Goal: Check status: Check status

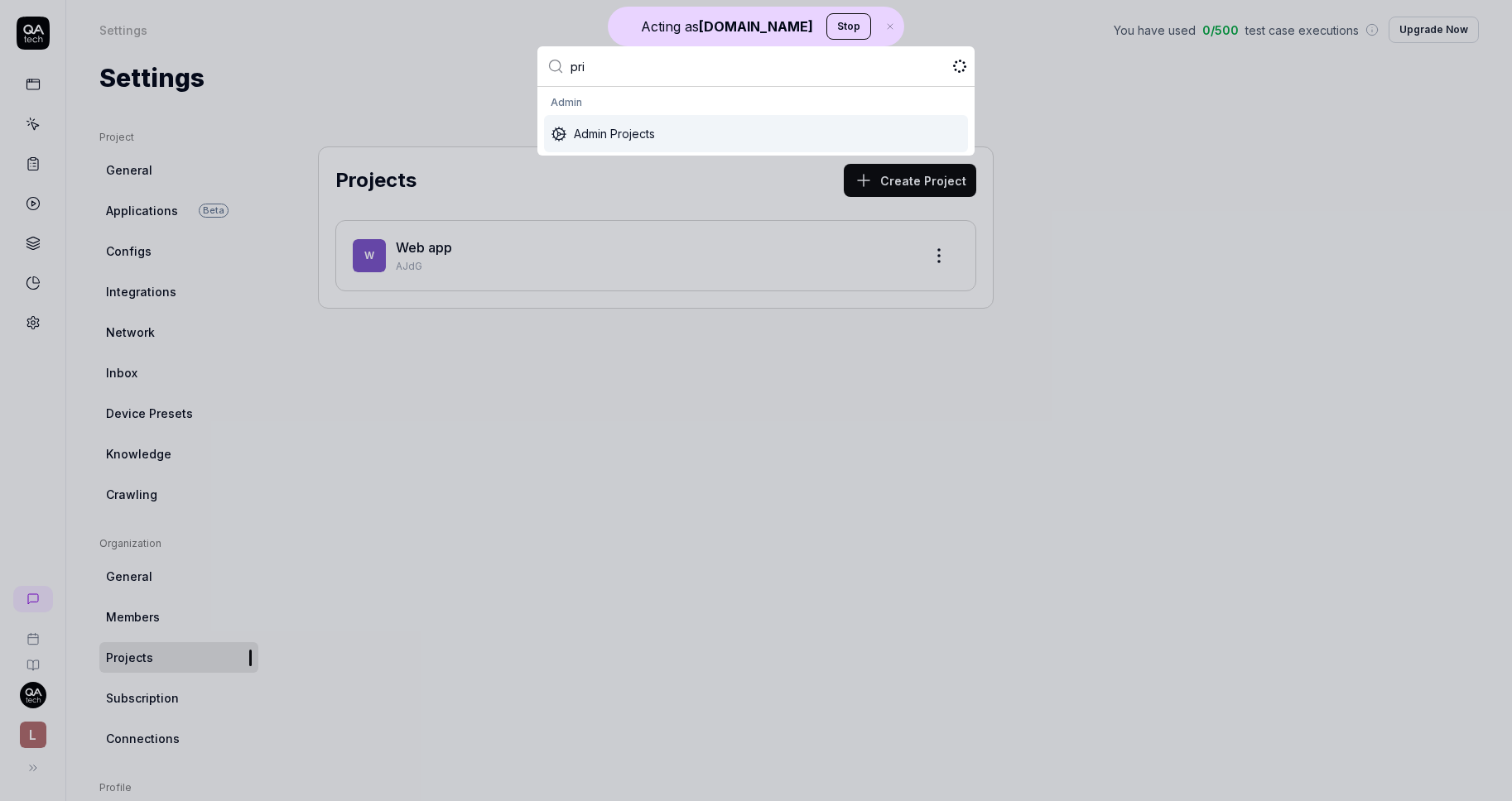
type input "pric"
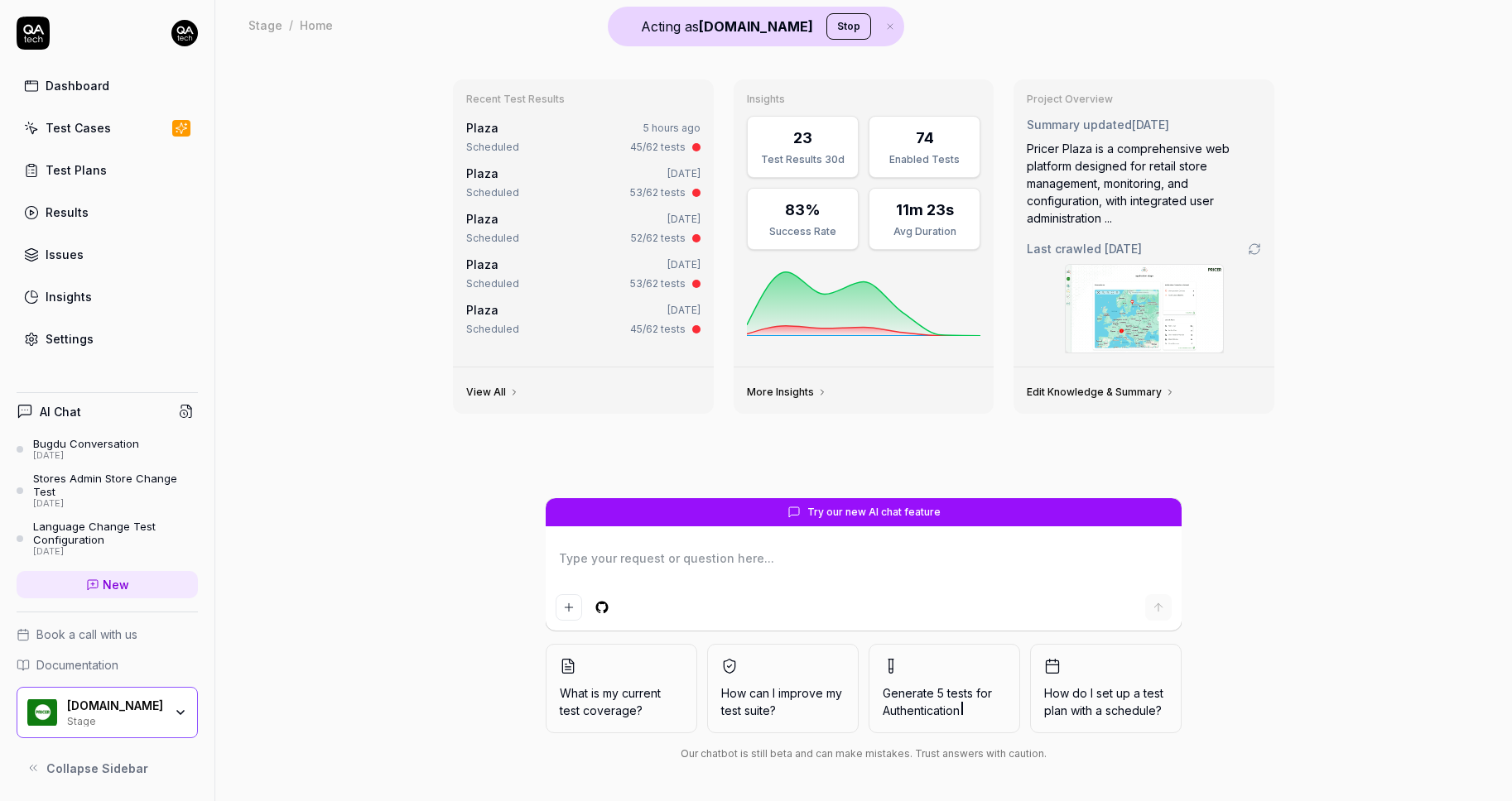
click at [539, 151] on div "Scheduled 45/62 tests" at bounding box center [583, 147] width 234 height 15
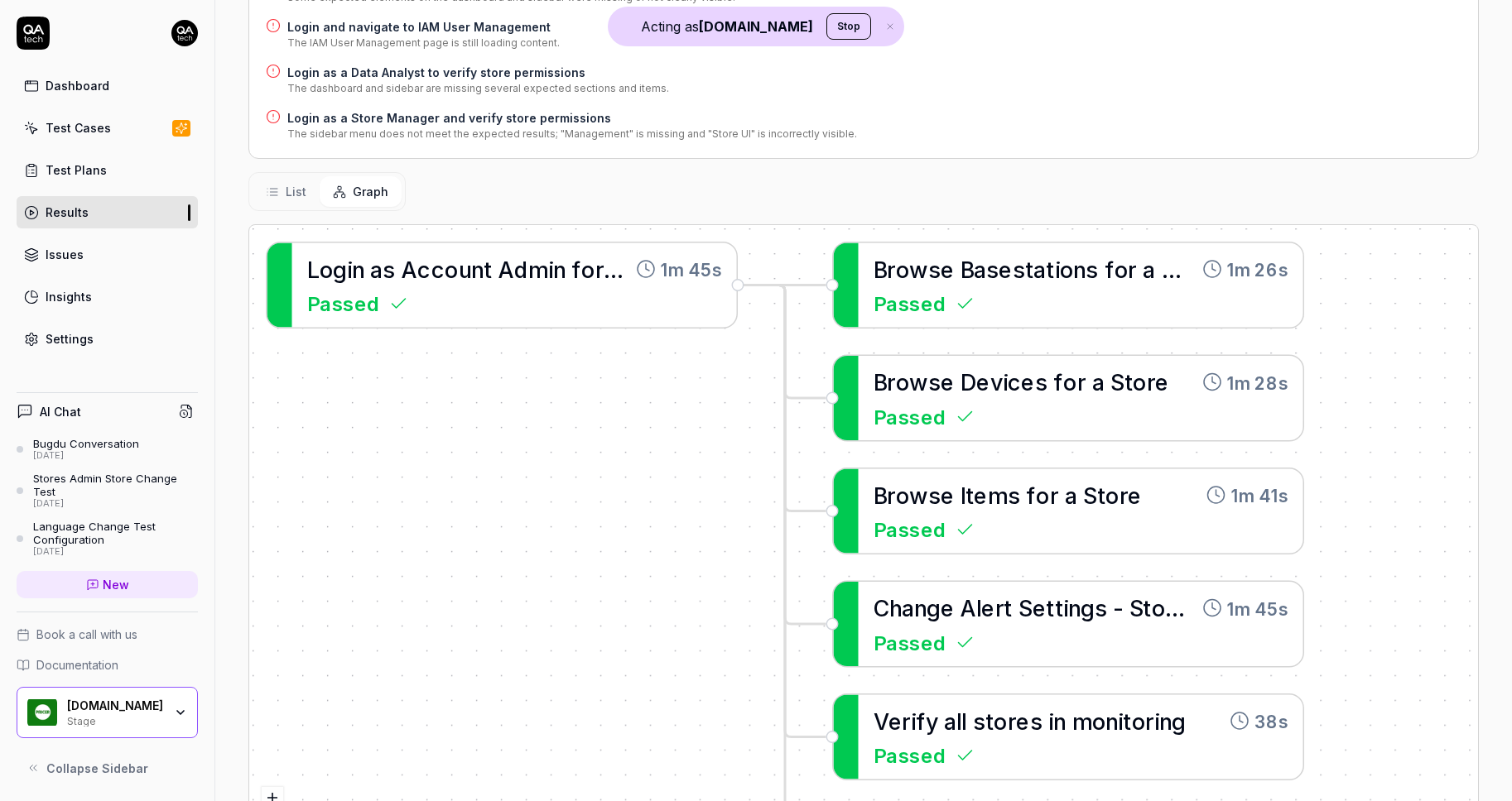
scroll to position [616, 0]
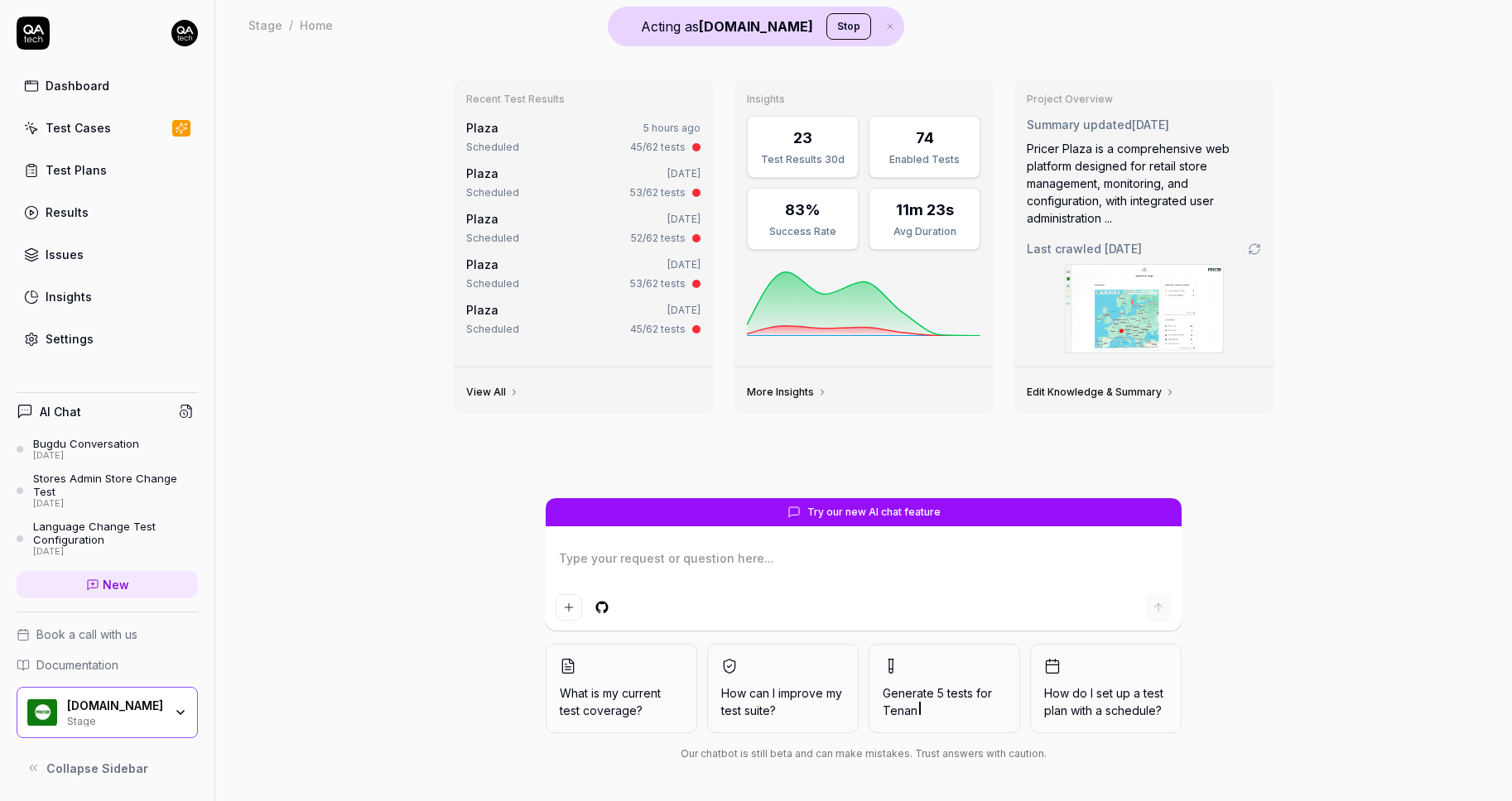
click at [137, 207] on link "Results" at bounding box center [107, 212] width 181 height 32
type textarea "*"
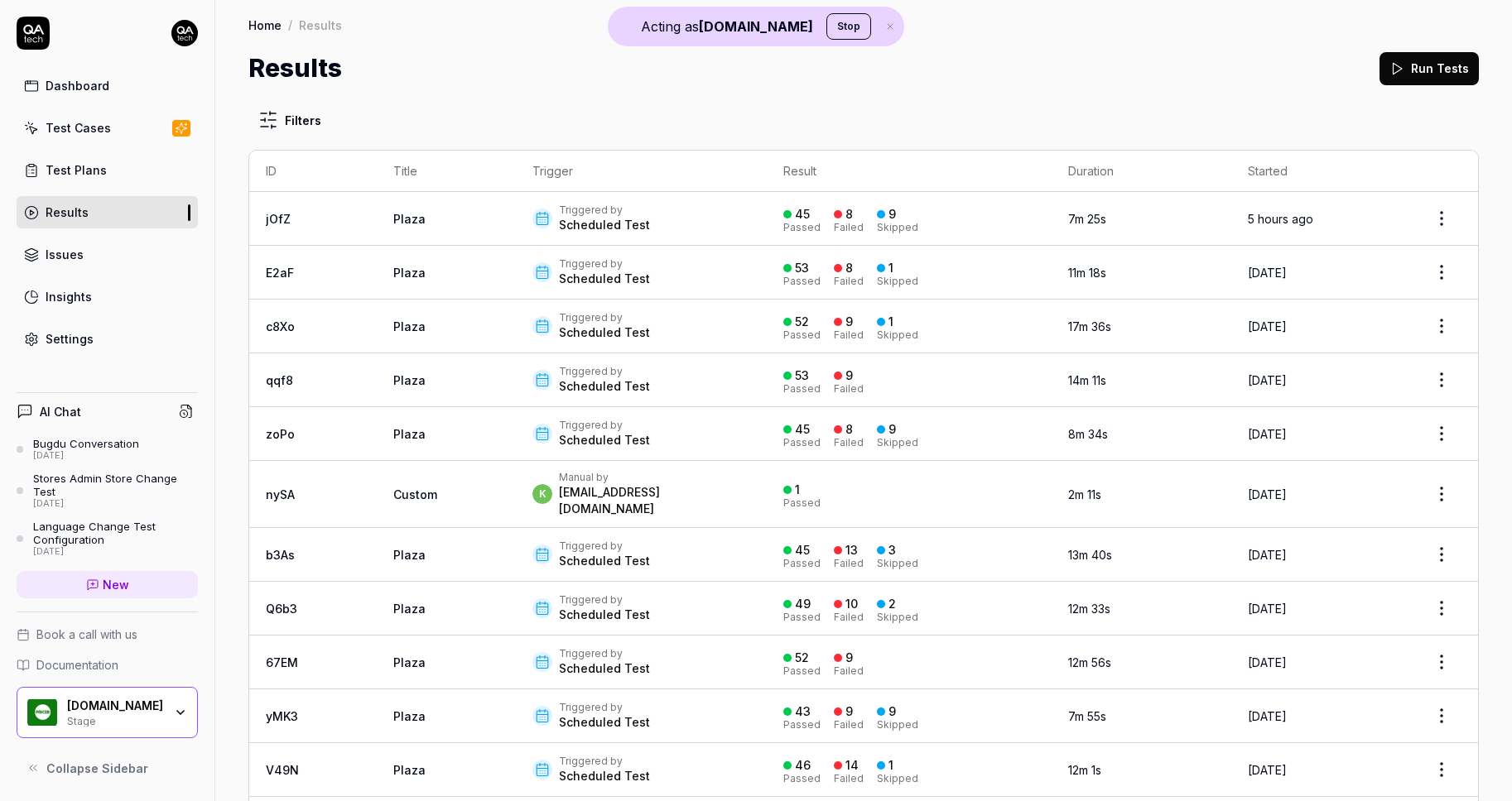
click at [600, 216] on div "Triggered by Scheduled Test" at bounding box center [640, 218] width 217 height 30
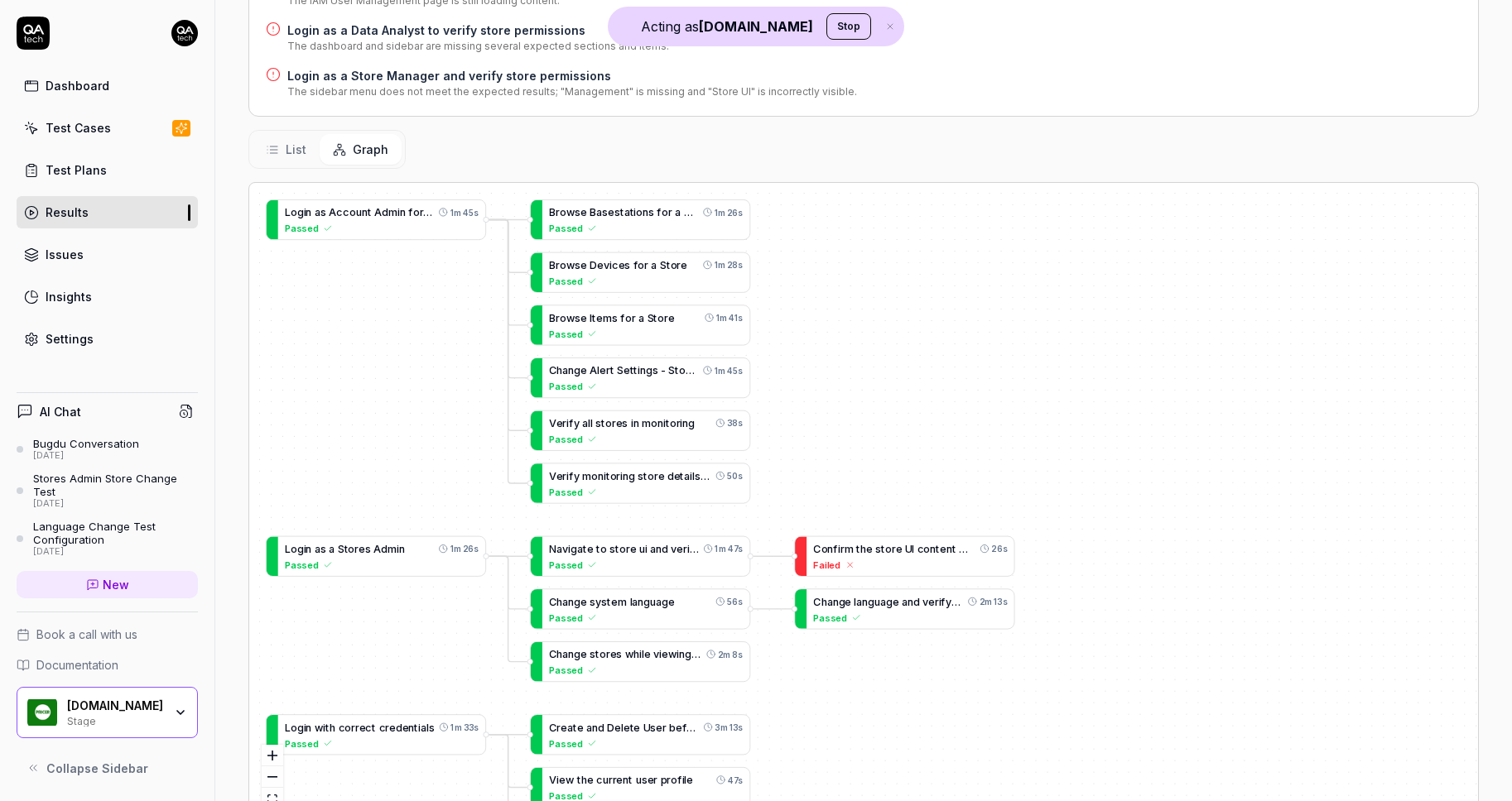
scroll to position [616, 0]
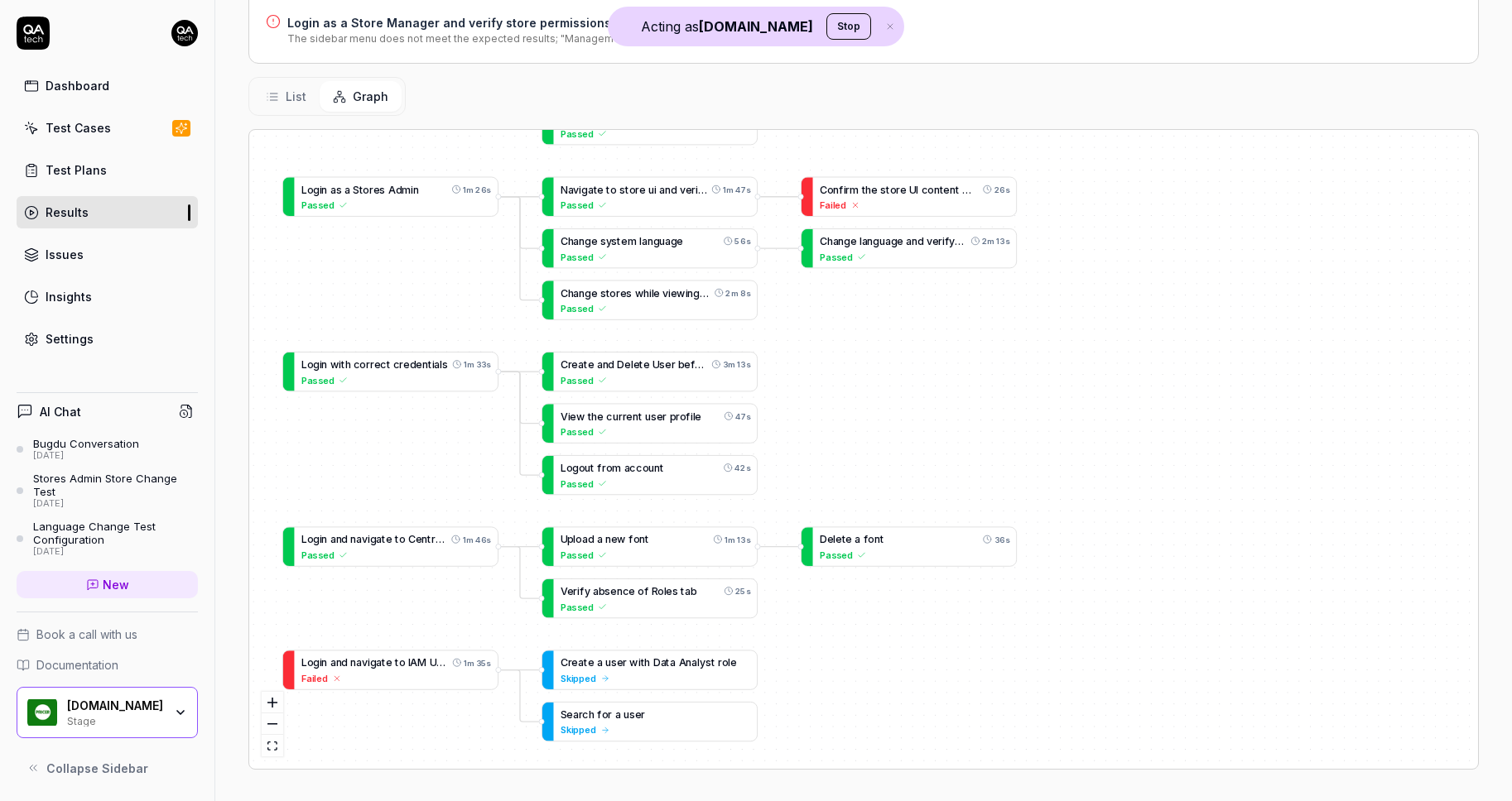
drag, startPoint x: 402, startPoint y: 514, endPoint x: 415, endPoint y: 248, distance: 266.3
click at [415, 248] on div "B [PERSON_NAME] B a s e s t a t i o n s f o r a S t o r e 1m 26s Passed L o g i…" at bounding box center [863, 449] width 1229 height 639
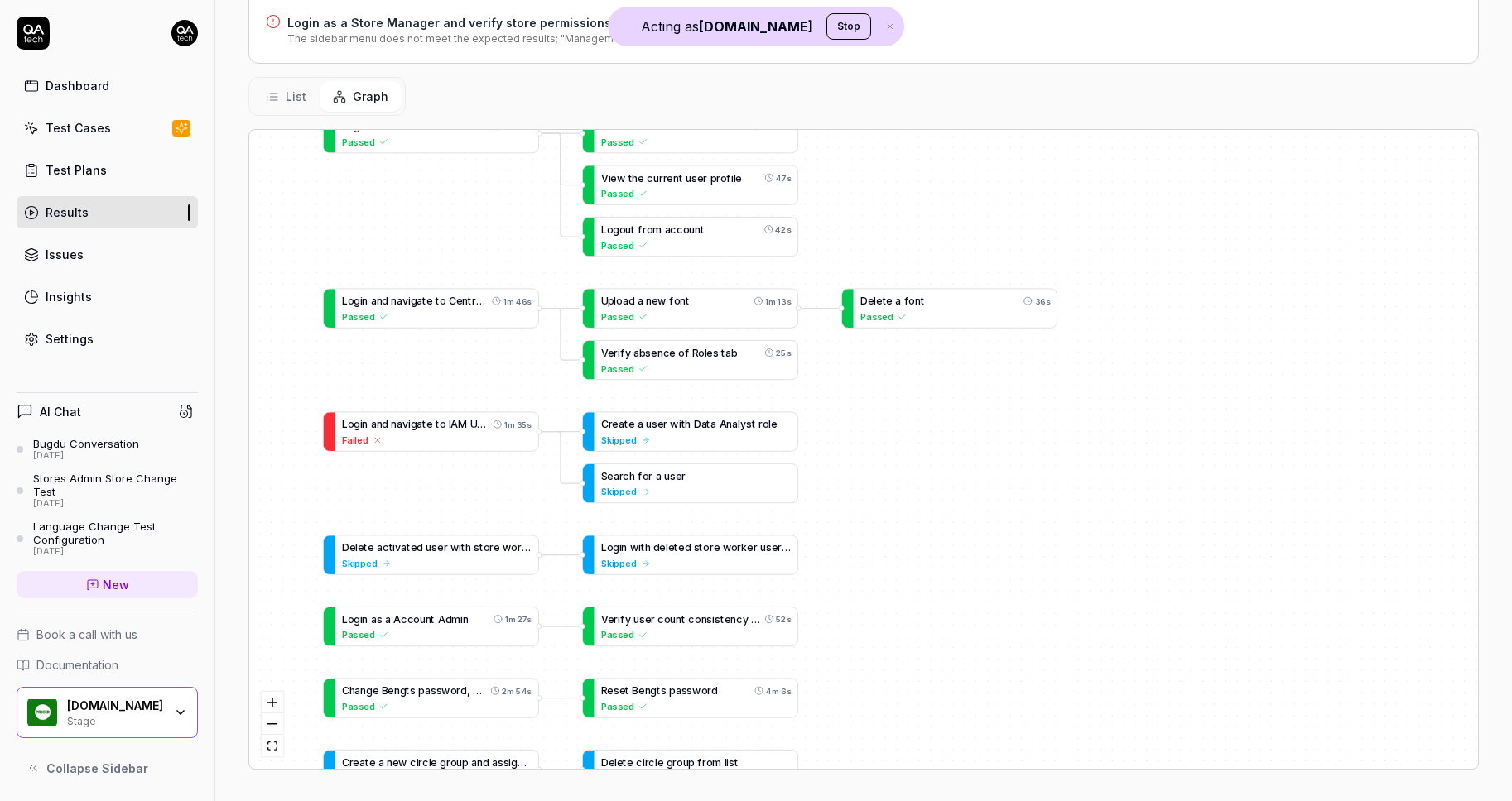
drag, startPoint x: 414, startPoint y: 447, endPoint x: 454, endPoint y: 208, distance: 242.3
click at [454, 208] on div "B [PERSON_NAME] B a s e s t a t i o n s f o r a S t o r e 1m 26s Passed L o g i…" at bounding box center [863, 449] width 1229 height 639
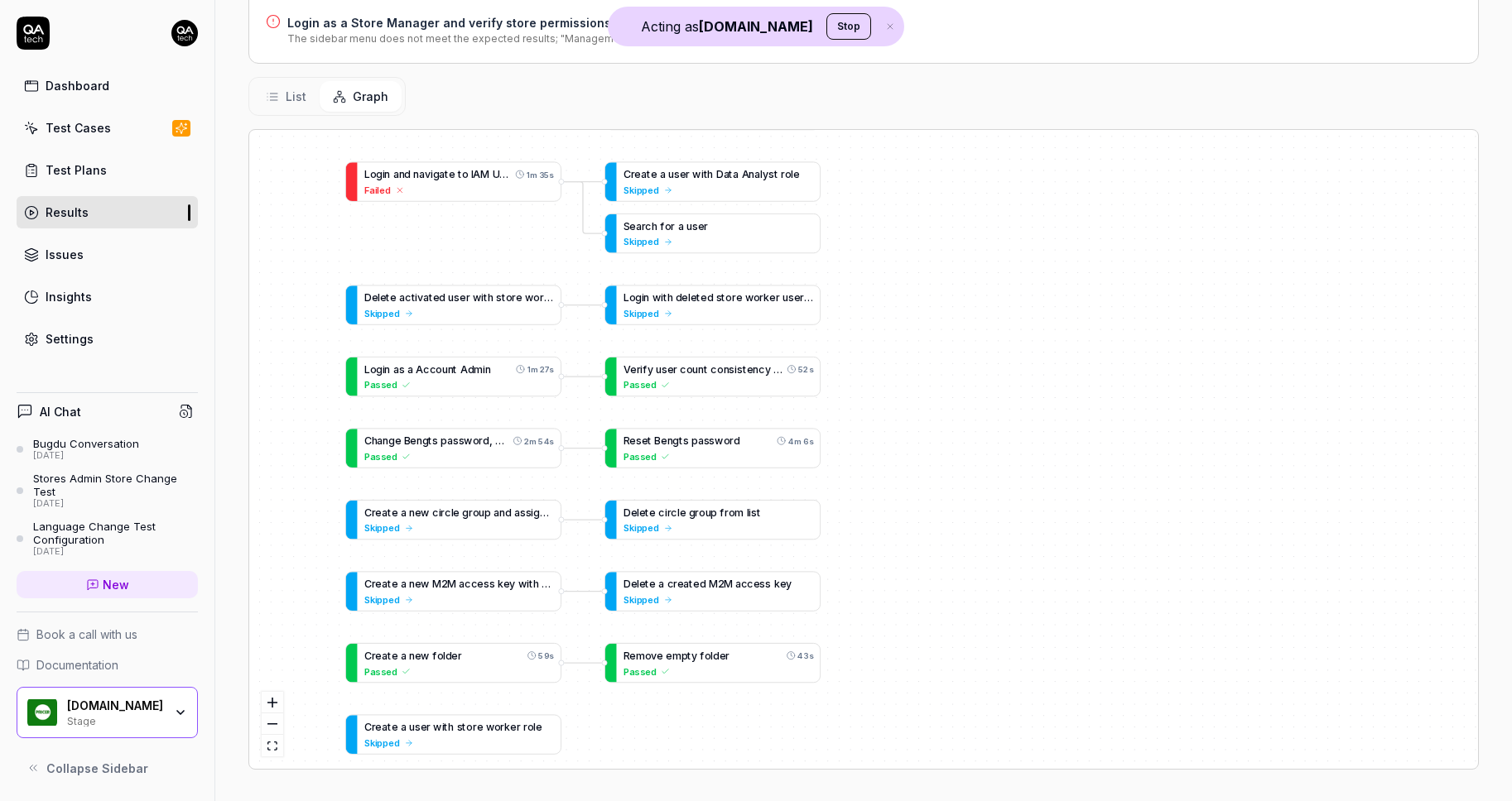
drag, startPoint x: 459, startPoint y: 376, endPoint x: 481, endPoint y: 160, distance: 217.1
click at [481, 162] on div "L o g i n a n d n a v i g a t e t o I A M U s e r M a n a g e m e n t 1m 35s Fa…" at bounding box center [459, 181] width 204 height 39
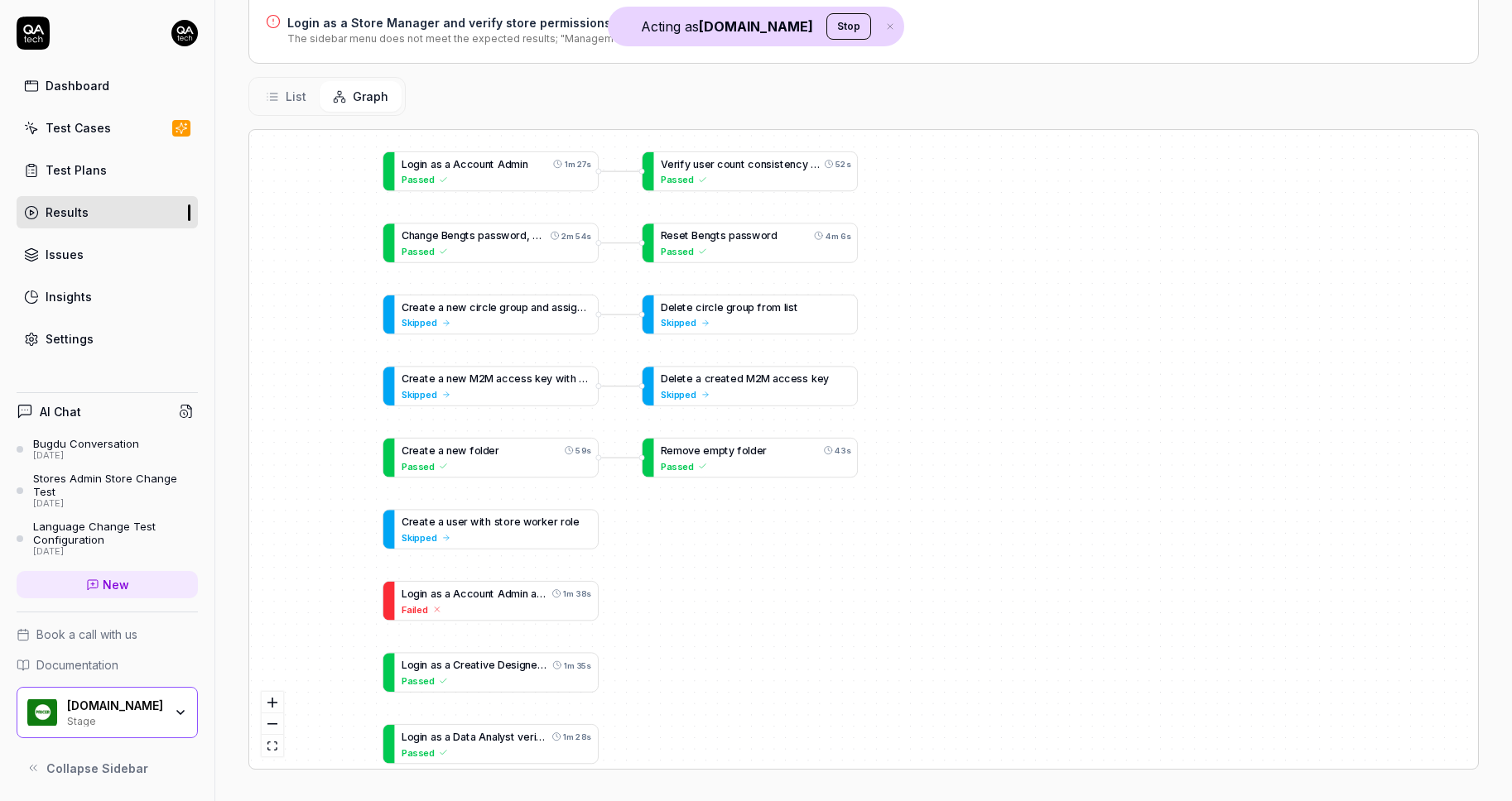
drag, startPoint x: 514, startPoint y: 224, endPoint x: 517, endPoint y: 215, distance: 9.5
click at [516, 224] on div "C h a n g e B e n g t s p a s s w o r d , o l d o n e s h o u l d n o t w o r k…" at bounding box center [496, 243] width 204 height 39
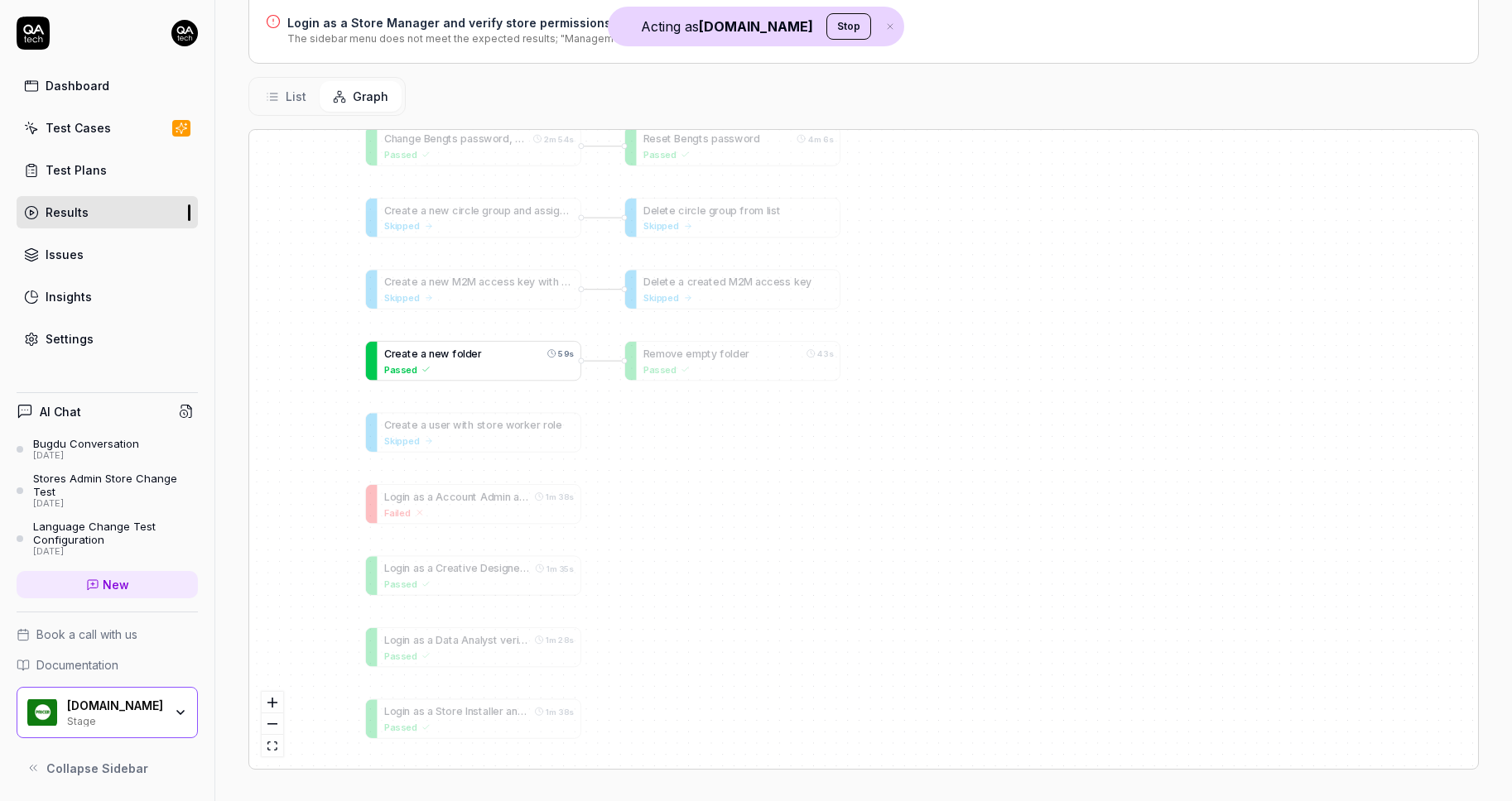
drag, startPoint x: 529, startPoint y: 365, endPoint x: 481, endPoint y: 182, distance: 189.2
click at [485, 363] on div "Passed" at bounding box center [478, 369] width 190 height 13
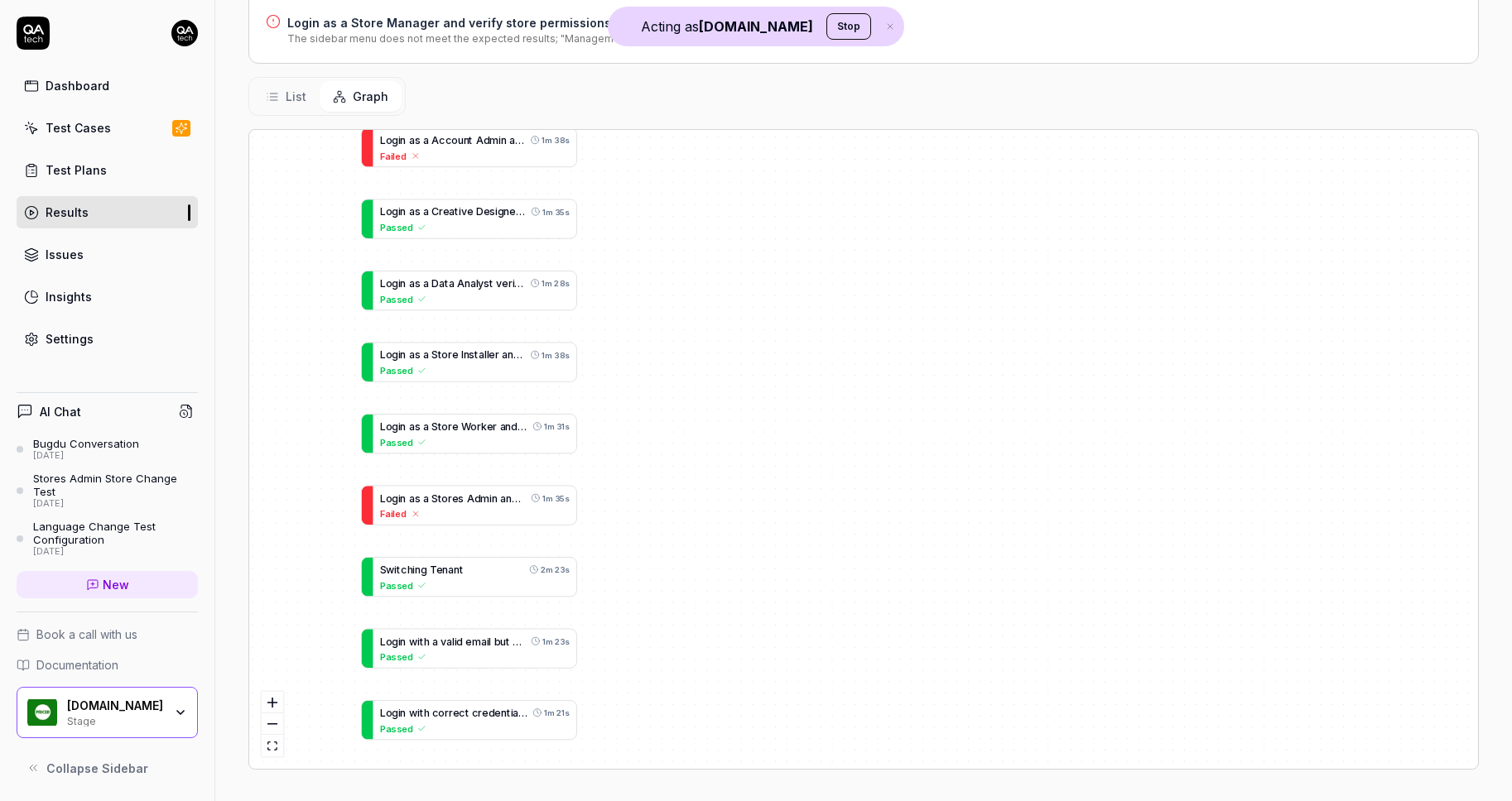
drag, startPoint x: 575, startPoint y: 567, endPoint x: 634, endPoint y: 367, distance: 208.5
click at [625, 369] on div "B [PERSON_NAME] B a s e s t a t i o n s f o r a S t o r e 1m 26s Passed L o g i…" at bounding box center [863, 449] width 1229 height 639
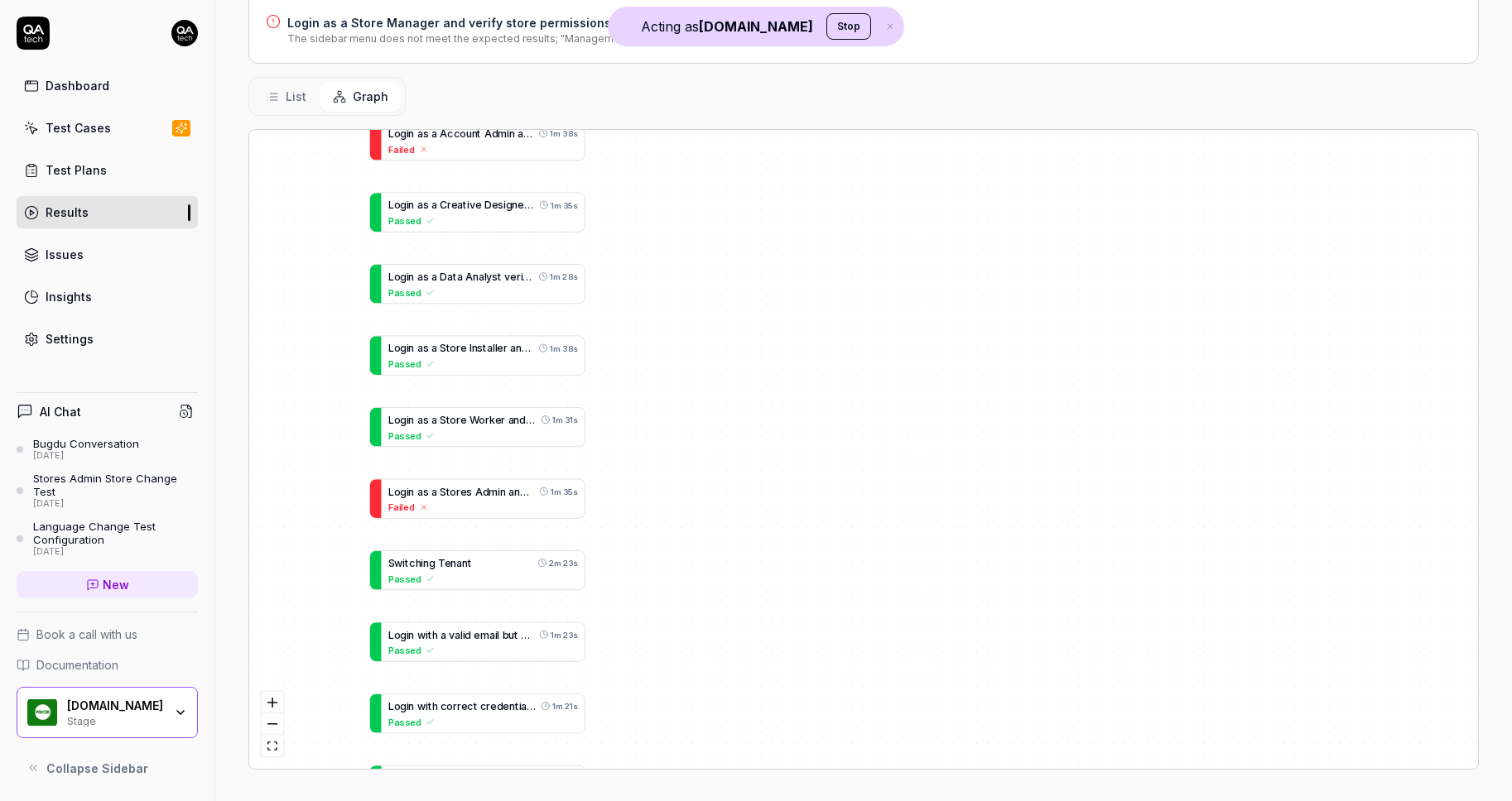
drag, startPoint x: 620, startPoint y: 524, endPoint x: 535, endPoint y: 207, distance: 328.2
click at [535, 207] on div "B [PERSON_NAME] B a s e s t a t i o n s f o r a S t o r e 1m 26s Passed L o g i…" at bounding box center [863, 449] width 1229 height 639
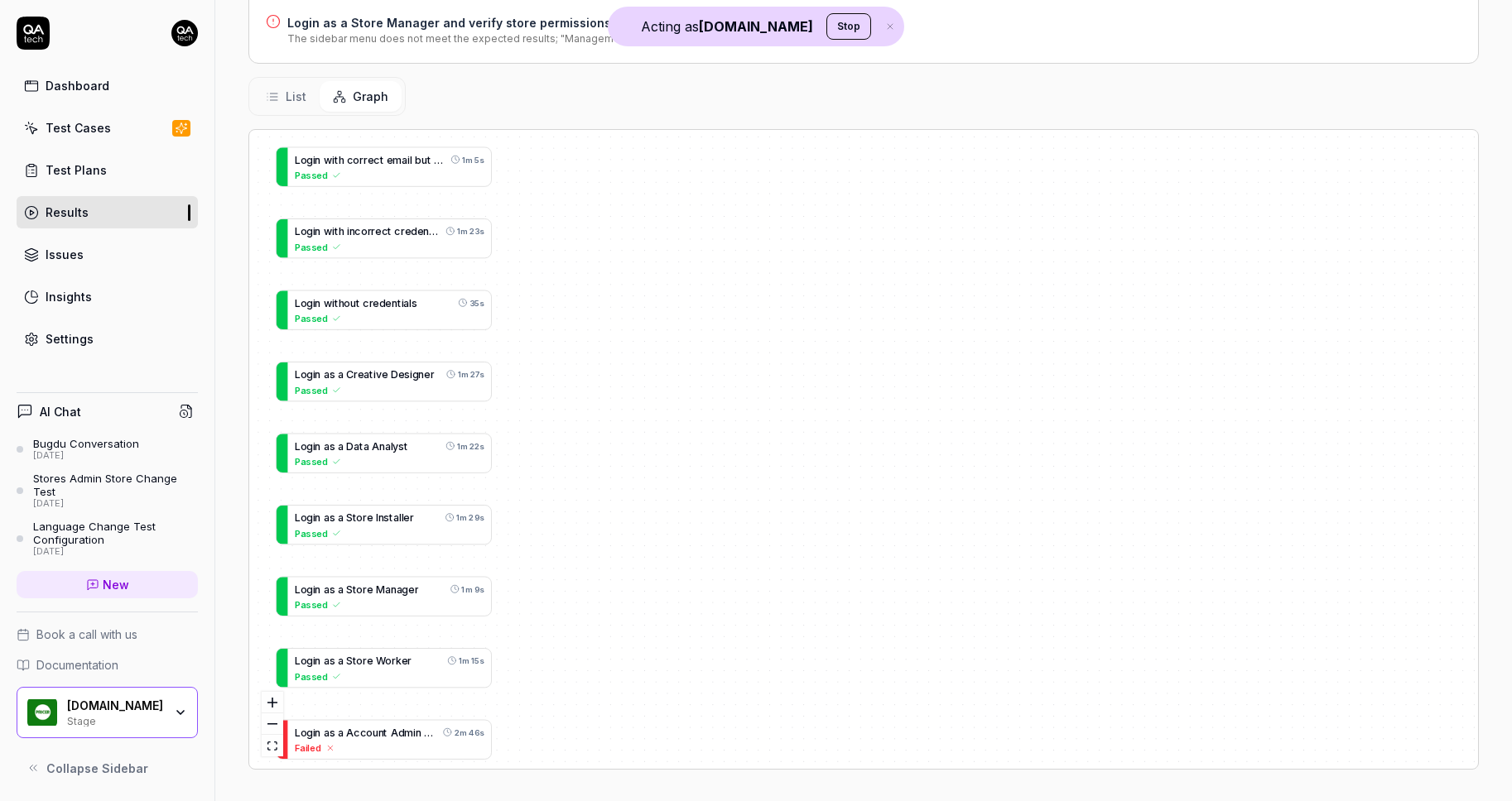
drag, startPoint x: 544, startPoint y: 400, endPoint x: 552, endPoint y: 142, distance: 258.1
click at [551, 147] on div "B [PERSON_NAME] B a s e s t a t i o n s f o r a S t o r e 1m 26s Passed L o g i…" at bounding box center [863, 449] width 1229 height 639
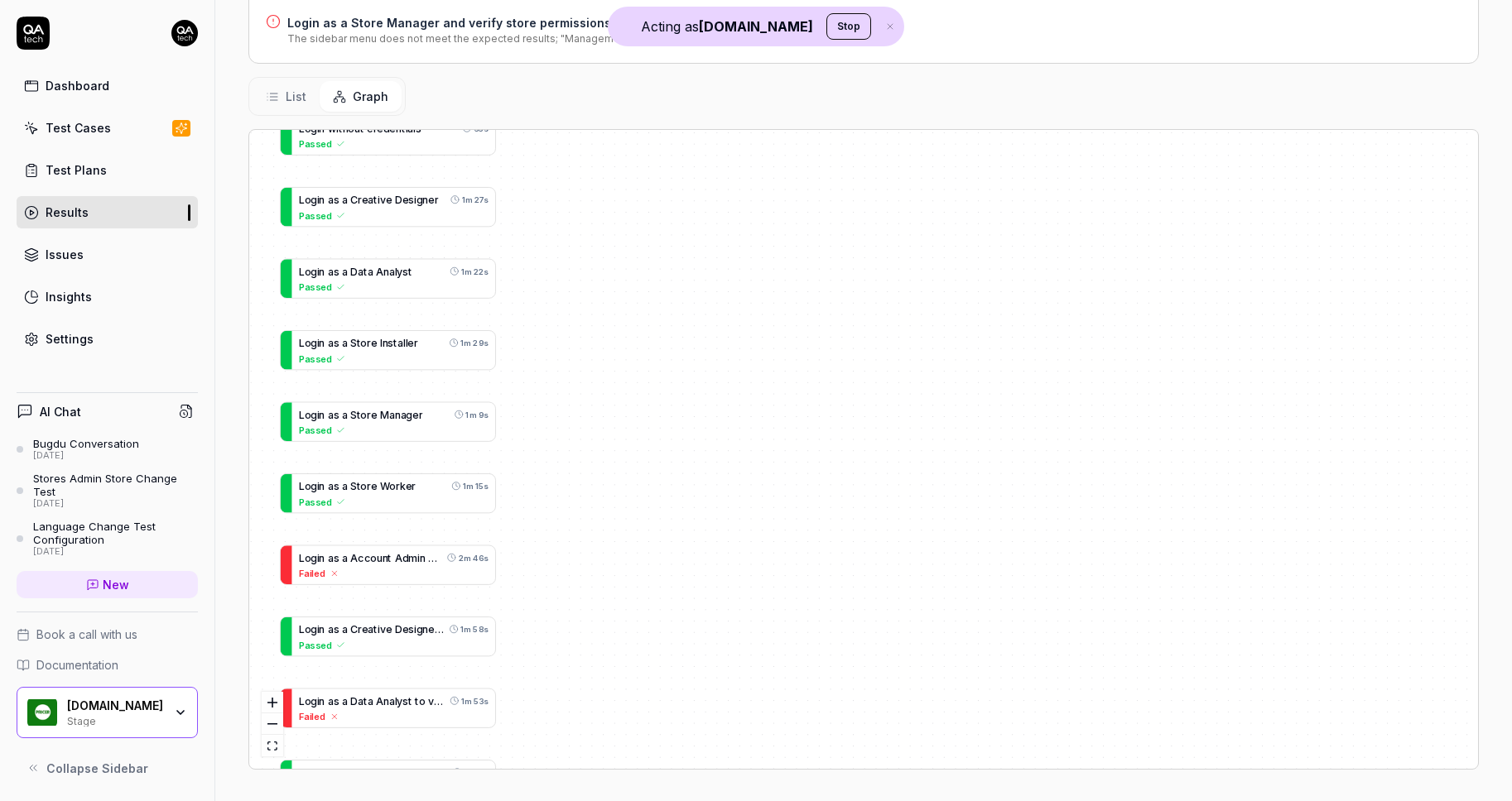
drag, startPoint x: 543, startPoint y: 499, endPoint x: 648, endPoint y: 85, distance: 427.1
click at [642, 88] on div "Status Failed Triggered by Scheduled Test Started 5 hours ago Duration 7m 25s 6…" at bounding box center [863, 137] width 1296 height 1332
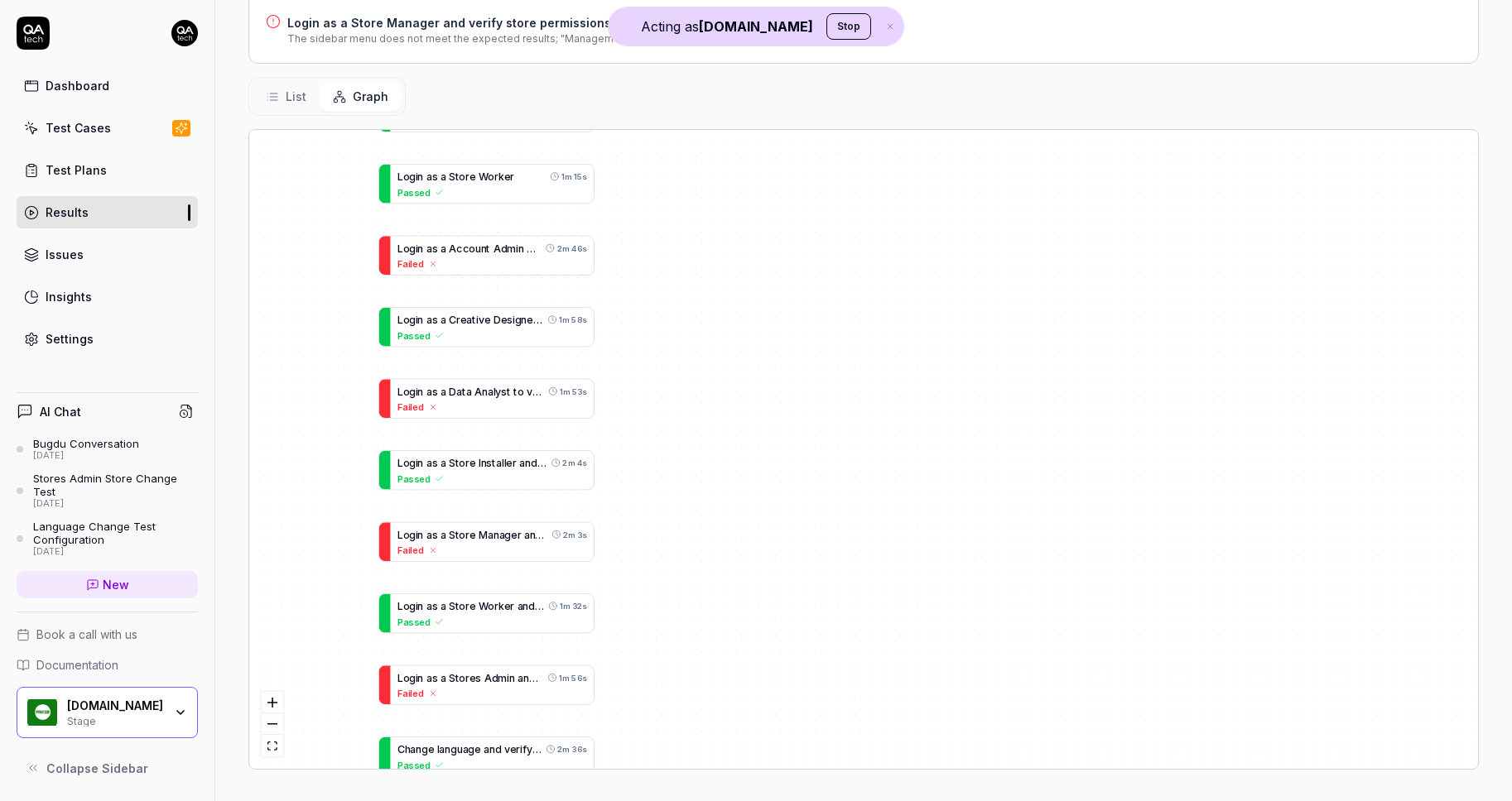
drag, startPoint x: 614, startPoint y: 435, endPoint x: 624, endPoint y: 10, distance: 425.1
click at [616, 21] on div "Status Failed Triggered by Scheduled Test Started 5 hours ago Duration 7m 25s 6…" at bounding box center [863, 137] width 1296 height 1332
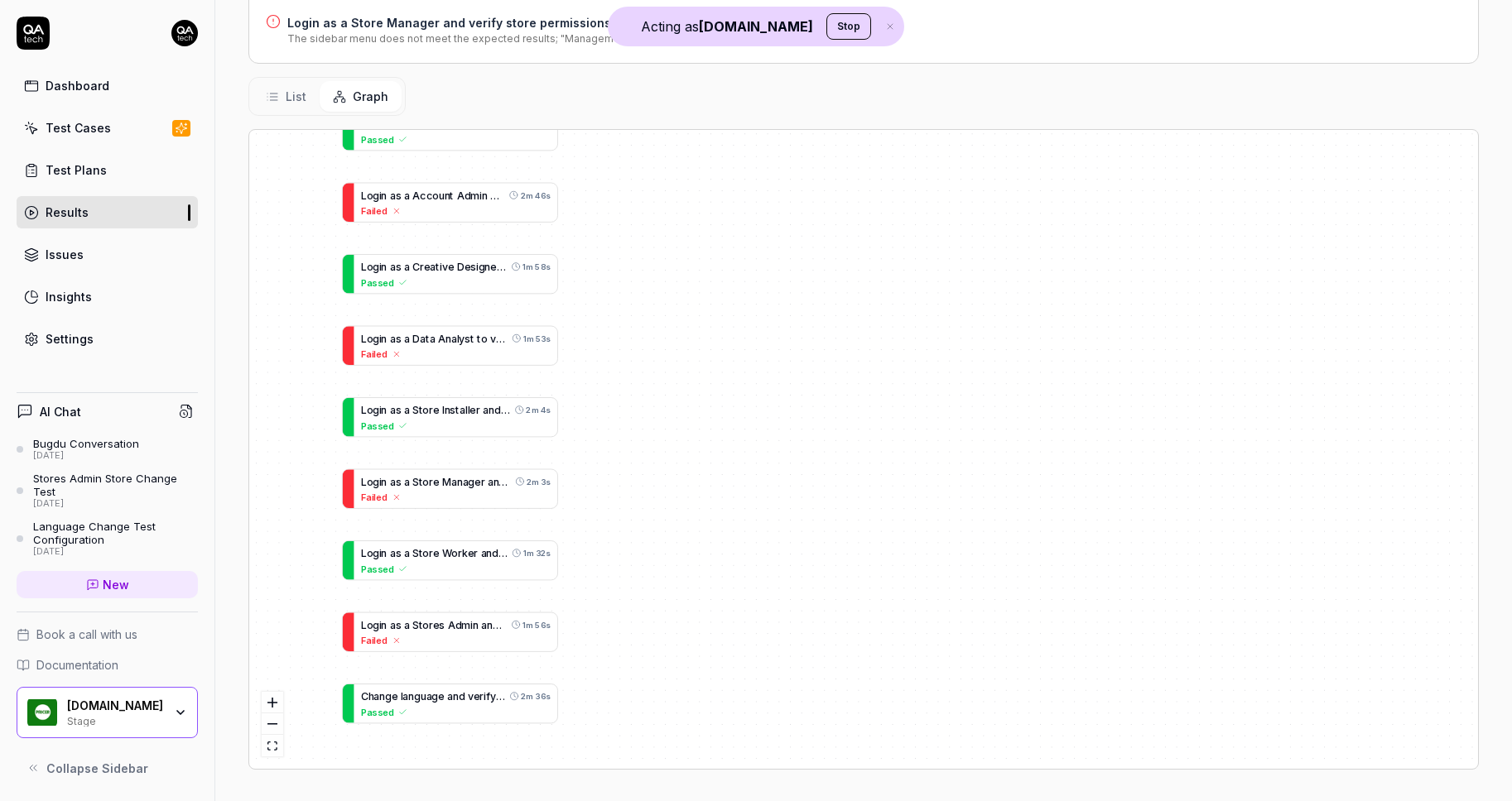
drag, startPoint x: 804, startPoint y: 201, endPoint x: 776, endPoint y: 653, distance: 452.9
click at [776, 653] on div "B [PERSON_NAME] B a s e s t a t i o n s f o r a S t o r e 1m 26s Passed L o g i…" at bounding box center [863, 449] width 1229 height 639
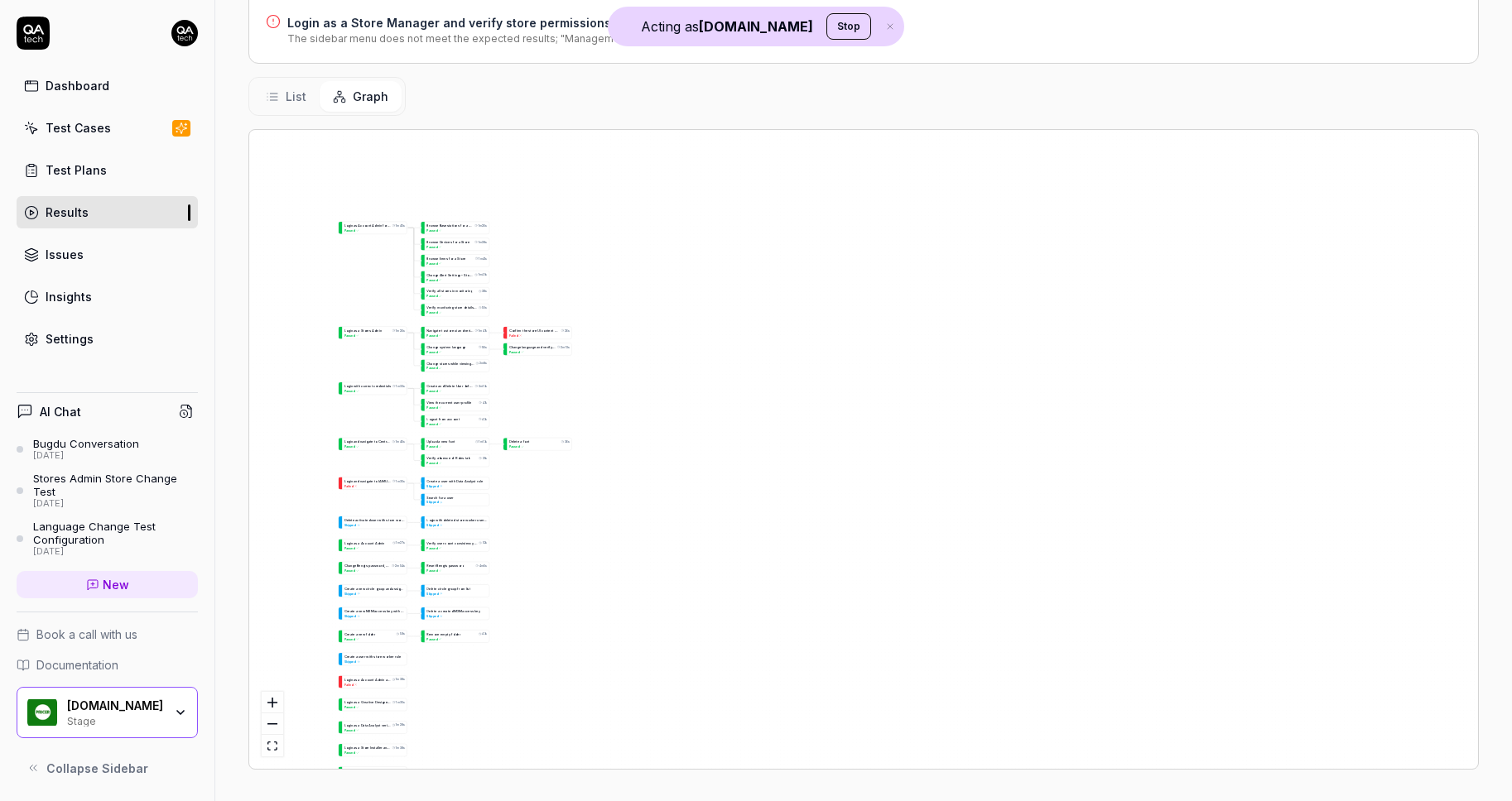
drag, startPoint x: 775, startPoint y: 345, endPoint x: 473, endPoint y: 895, distance: 627.5
click at [473, 800] on html "Acting as [DOMAIN_NAME] Stop Dashboard Test Cases Test Plans Results Issues Ins…" at bounding box center [756, 400] width 1512 height 801
